Goal: Task Accomplishment & Management: Manage account settings

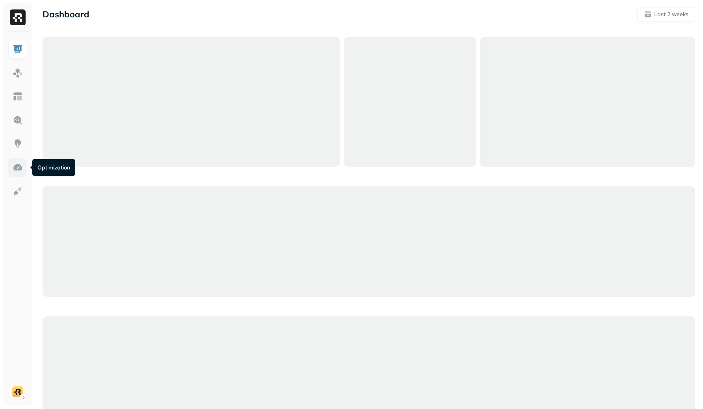
click at [23, 170] on link at bounding box center [17, 167] width 19 height 19
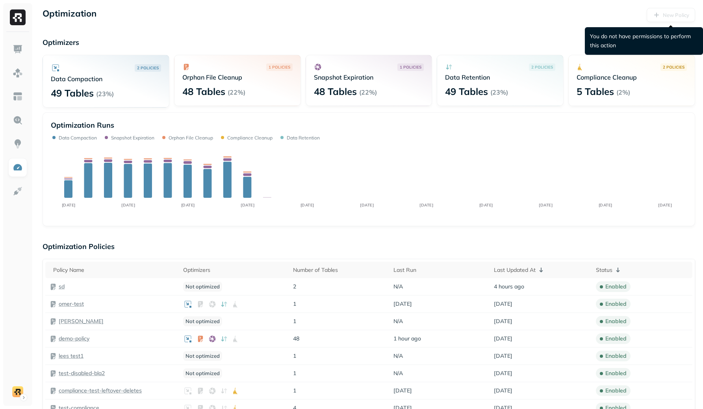
click at [662, 17] on div "New Policy" at bounding box center [670, 15] width 48 height 14
click at [689, 15] on div "New Policy" at bounding box center [670, 15] width 48 height 14
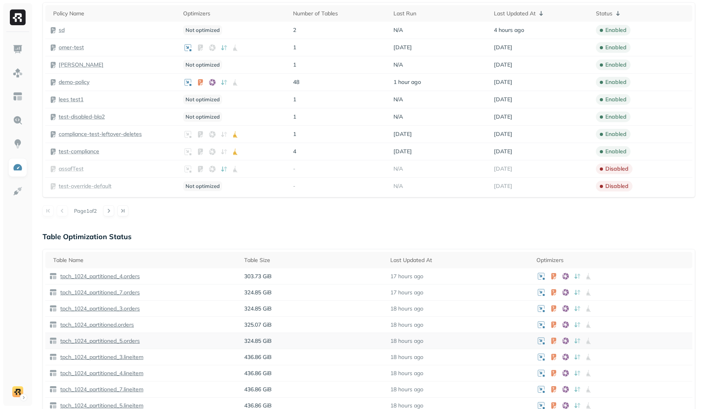
scroll to position [172, 0]
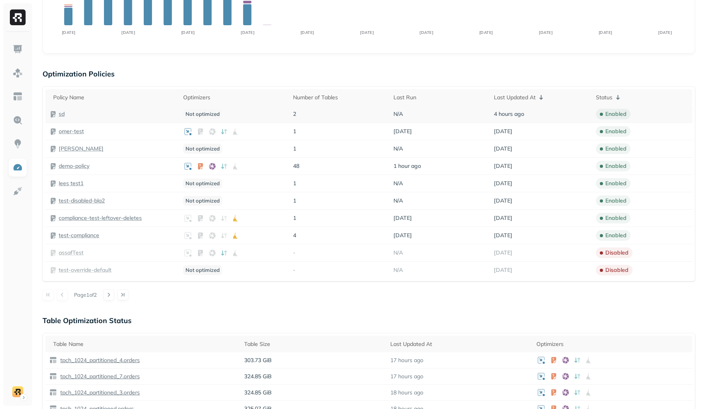
click at [61, 116] on p "sd" at bounding box center [62, 113] width 6 height 7
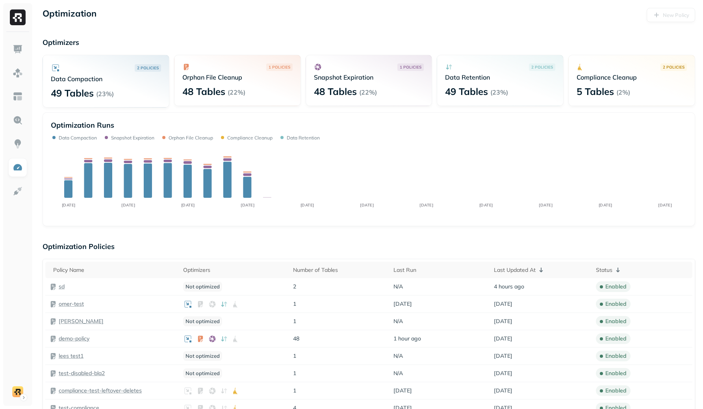
click at [347, 17] on div "Optimization New Policy" at bounding box center [369, 15] width 652 height 14
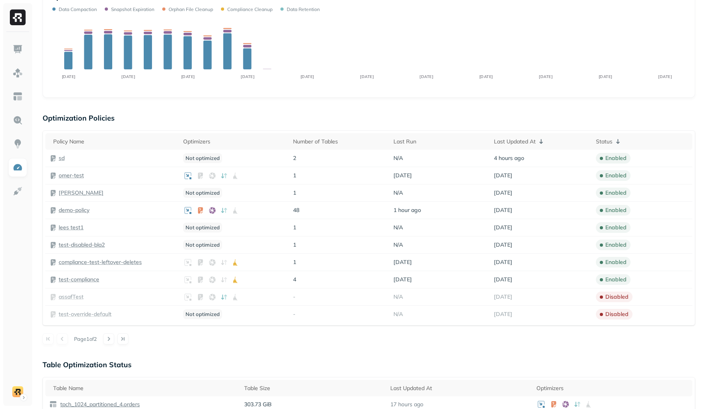
scroll to position [123, 0]
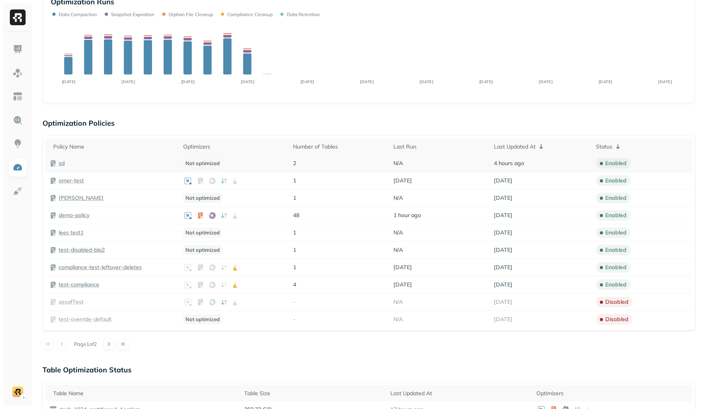
click at [62, 160] on p "sd" at bounding box center [62, 162] width 6 height 7
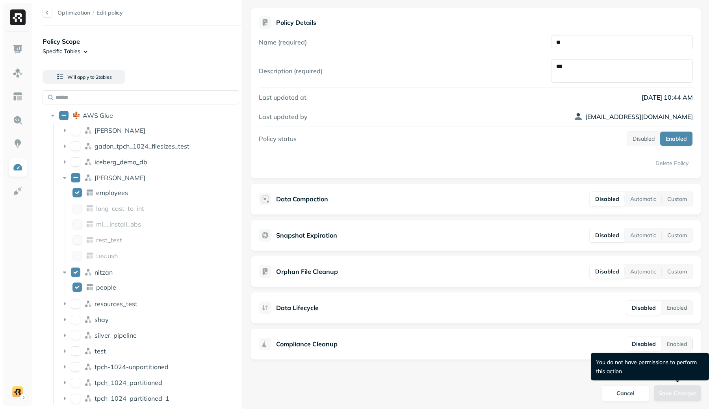
click at [682, 391] on div "Save Changes" at bounding box center [677, 393] width 47 height 16
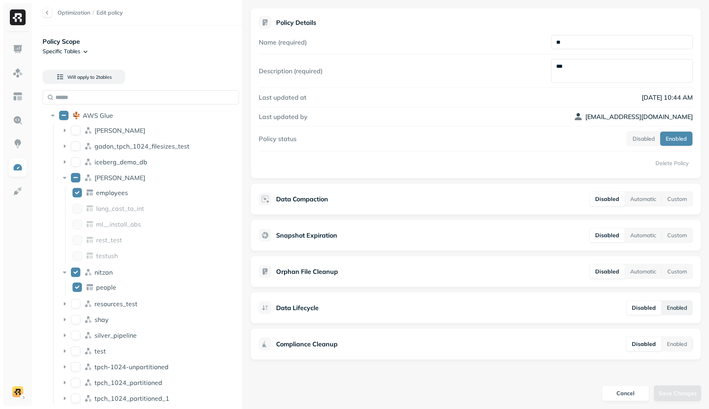
click at [679, 312] on button "Enabled" at bounding box center [676, 307] width 31 height 14
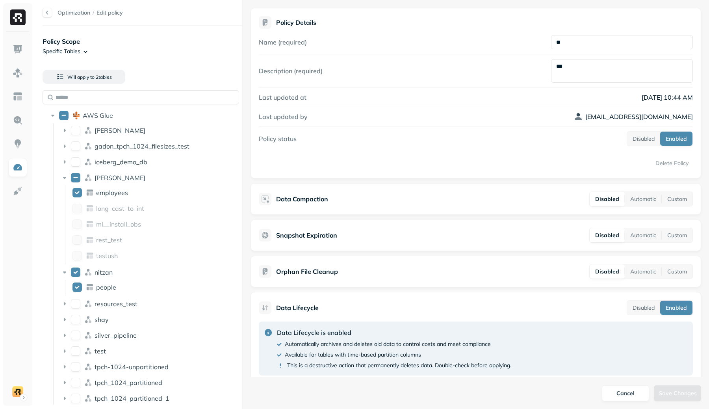
scroll to position [153, 0]
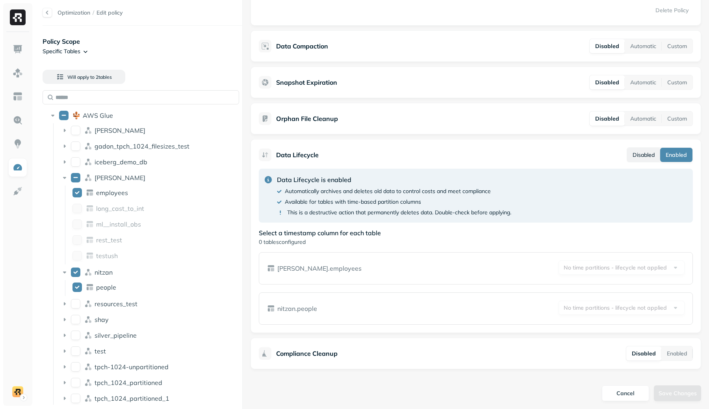
click at [640, 157] on button "Disabled" at bounding box center [643, 155] width 33 height 14
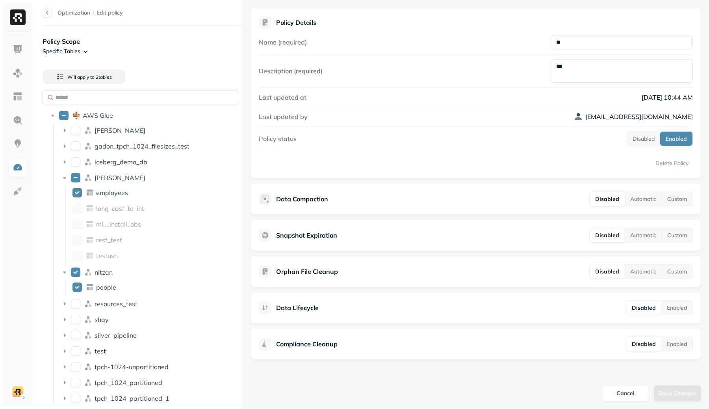
scroll to position [0, 0]
click at [676, 304] on button "Enabled" at bounding box center [676, 307] width 31 height 14
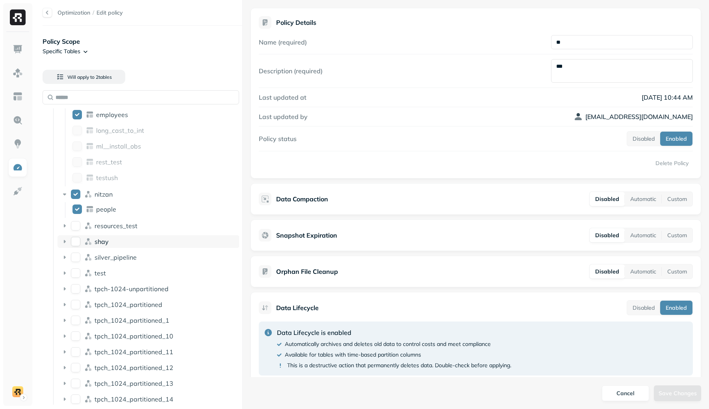
scroll to position [40, 0]
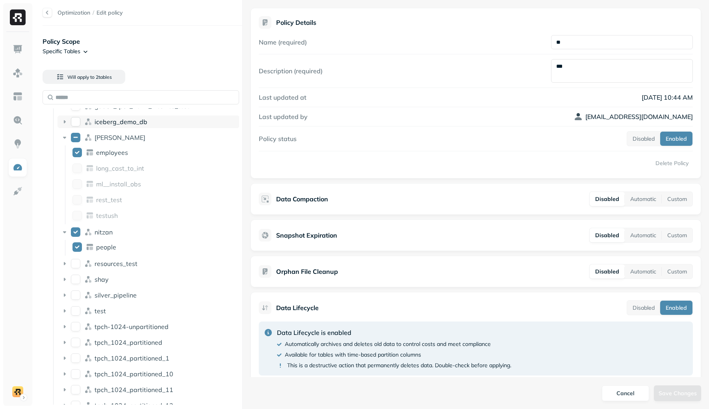
click at [79, 119] on button "iceberg_demo_db" at bounding box center [75, 121] width 9 height 9
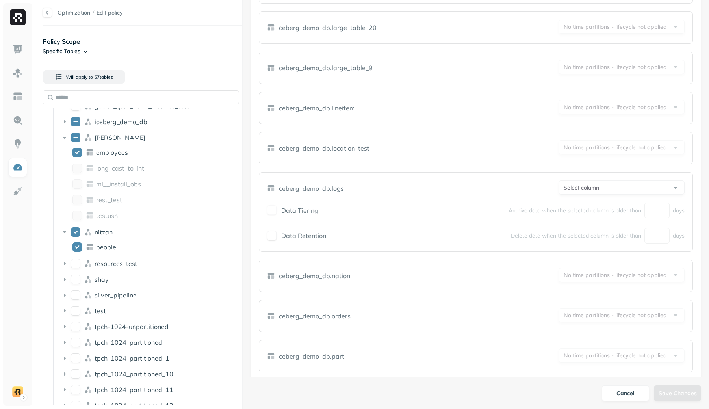
scroll to position [640, 0]
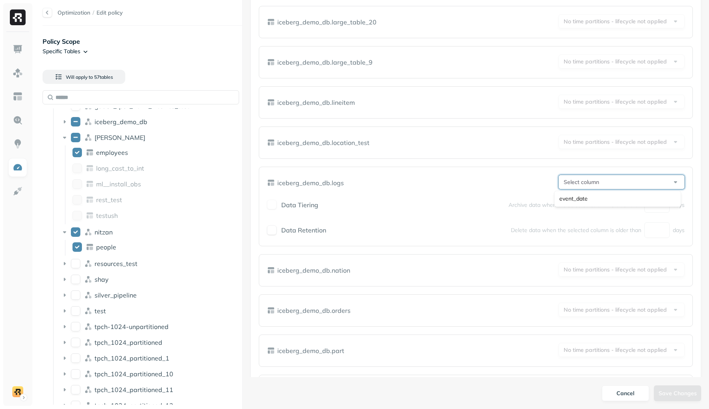
click at [617, 182] on html "Optimization / Edit policy Policy Scope Specific Tables Will apply to 57 table …" at bounding box center [354, 204] width 709 height 409
click at [303, 226] on label "Data Retention" at bounding box center [303, 230] width 45 height 8
click at [276, 226] on button "Data Retention" at bounding box center [271, 229] width 9 height 9
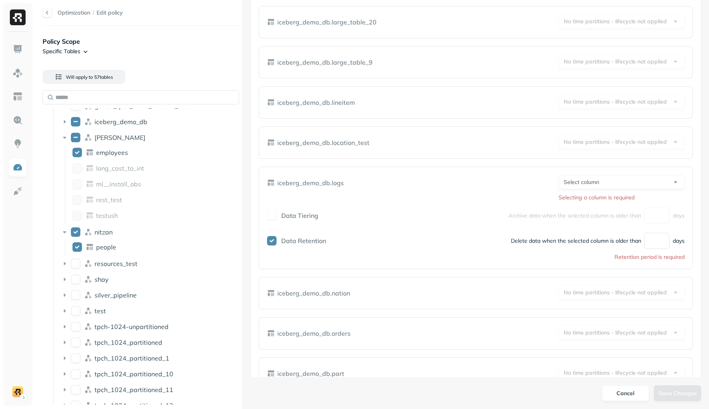
click at [316, 241] on label "Data Retention" at bounding box center [303, 241] width 45 height 8
click at [276, 241] on button "Data Retention" at bounding box center [271, 240] width 9 height 9
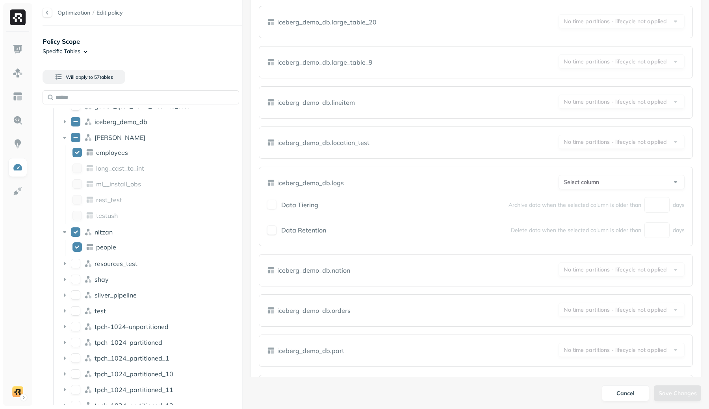
click at [314, 232] on label "Data Retention" at bounding box center [303, 230] width 45 height 8
click at [276, 232] on button "Data Retention" at bounding box center [271, 229] width 9 height 9
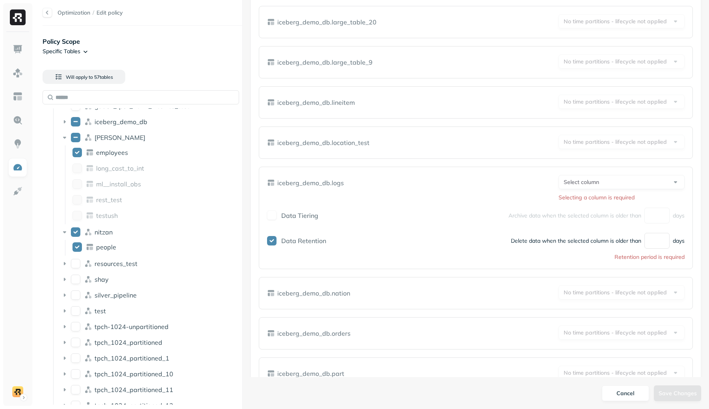
click at [309, 239] on label "Data Retention" at bounding box center [303, 241] width 45 height 8
click at [276, 239] on button "Data Retention" at bounding box center [271, 240] width 9 height 9
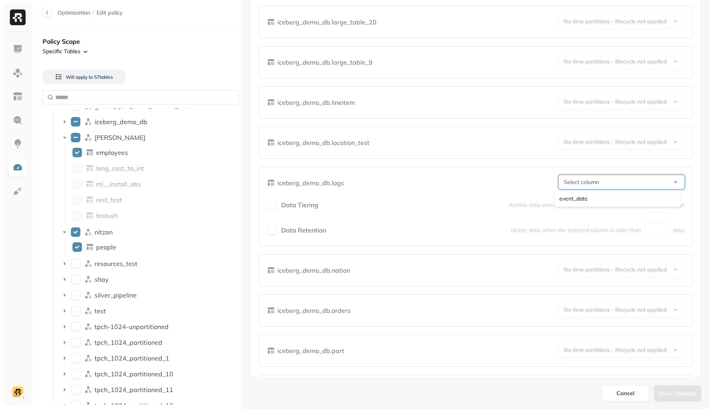
click at [584, 180] on html "Optimization / Edit policy Policy Scope Specific Tables Will apply to 57 table …" at bounding box center [354, 204] width 709 height 409
click at [477, 177] on div "**********" at bounding box center [475, 183] width 417 height 16
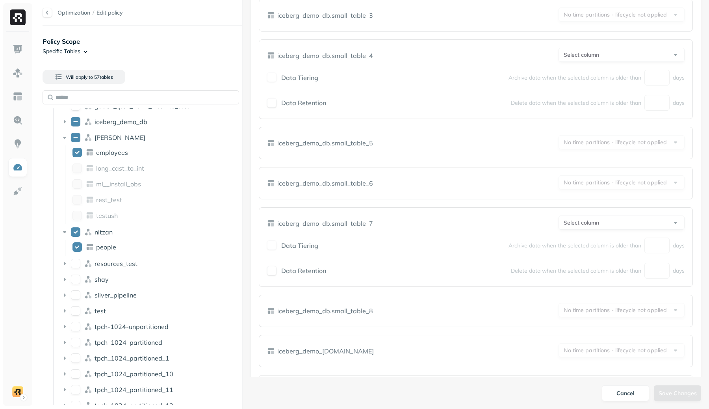
scroll to position [2929, 0]
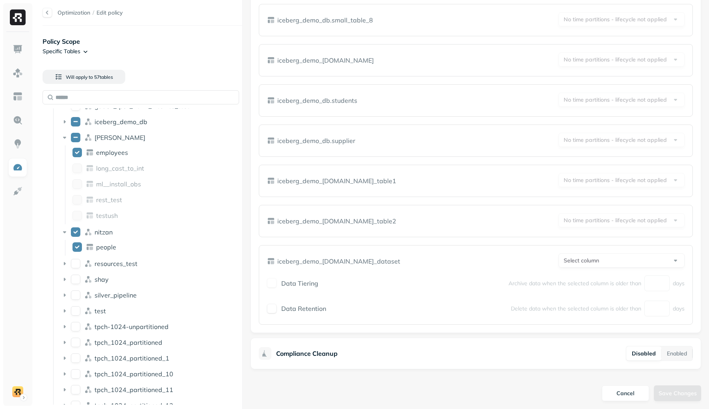
click at [304, 312] on div "Data Retention" at bounding box center [296, 308] width 59 height 9
click at [312, 301] on div "Data Retention Delete data when the selected column is older than days" at bounding box center [475, 308] width 417 height 16
click at [312, 308] on label "Data Retention" at bounding box center [303, 308] width 45 height 8
click at [276, 308] on button "Data Retention" at bounding box center [271, 308] width 9 height 9
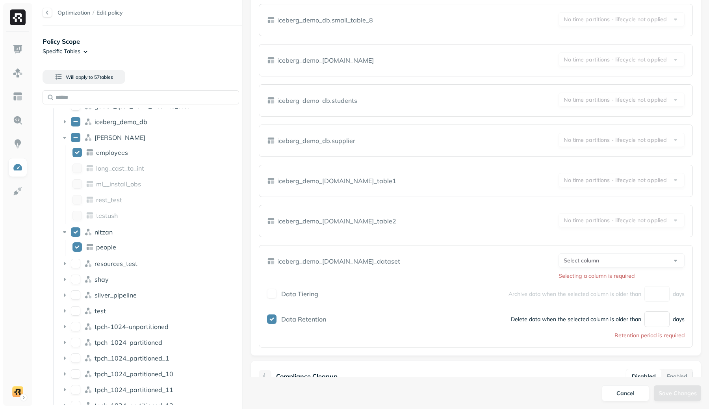
click at [308, 320] on label "Data Retention" at bounding box center [303, 319] width 45 height 8
click at [276, 320] on button "Data Retention" at bounding box center [271, 318] width 9 height 9
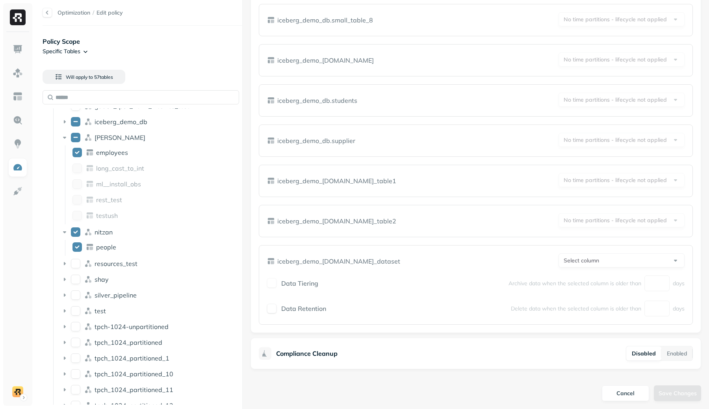
click at [309, 313] on div "Data Retention Delete data when the selected column is older than days" at bounding box center [475, 308] width 417 height 16
click at [311, 311] on label "Data Retention" at bounding box center [303, 308] width 45 height 8
click at [276, 311] on button "Data Retention" at bounding box center [271, 308] width 9 height 9
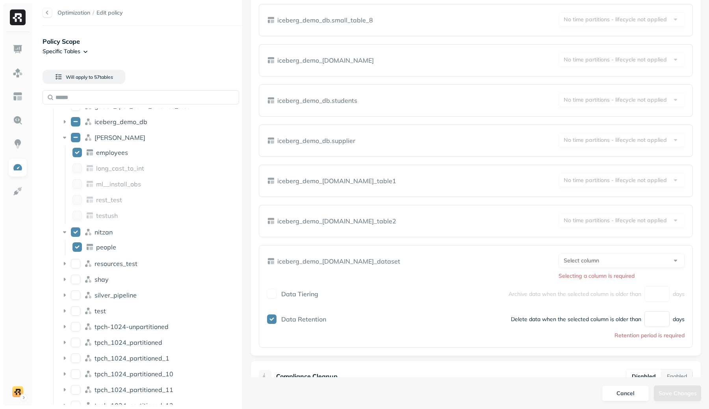
click at [636, 252] on div "**********" at bounding box center [476, 296] width 434 height 102
click at [624, 264] on html "Optimization / Edit policy Policy Scope Specific Tables Will apply to 57 table …" at bounding box center [354, 204] width 709 height 409
click at [621, 260] on html "Optimization / Edit policy Policy Scope Specific Tables Will apply to 57 table …" at bounding box center [354, 204] width 709 height 409
click at [488, 257] on div "**********" at bounding box center [475, 266] width 417 height 26
click at [650, 321] on input "number" at bounding box center [656, 319] width 25 height 16
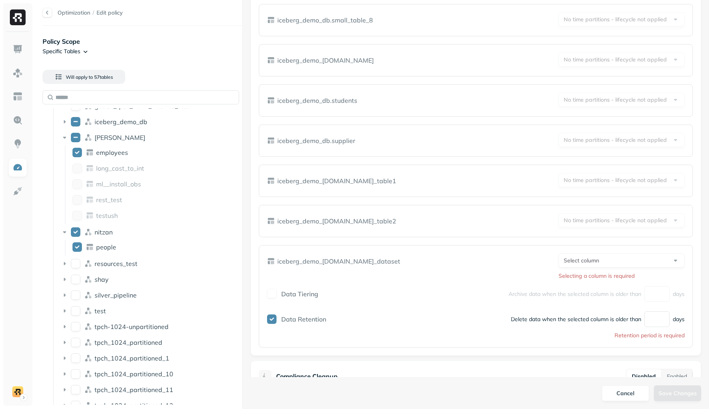
click at [587, 311] on div "Delete data when the selected column is older than days" at bounding box center [598, 319] width 174 height 16
click at [512, 225] on div "iceberg_demo_[DOMAIN_NAME]_table2 No time partitions - lifecycle not applied" at bounding box center [475, 221] width 417 height 16
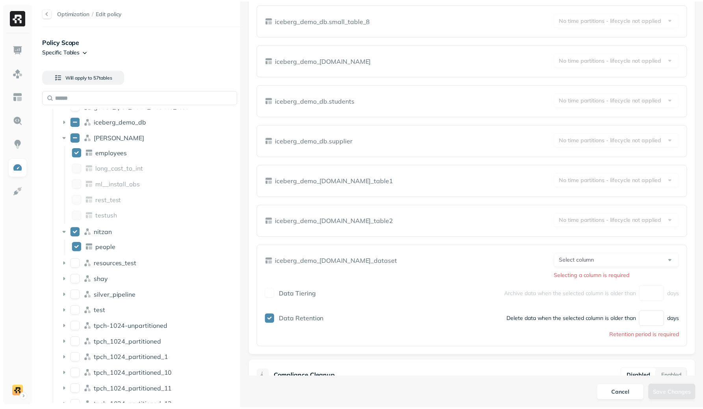
scroll to position [123, 0]
